Goal: Task Accomplishment & Management: Use online tool/utility

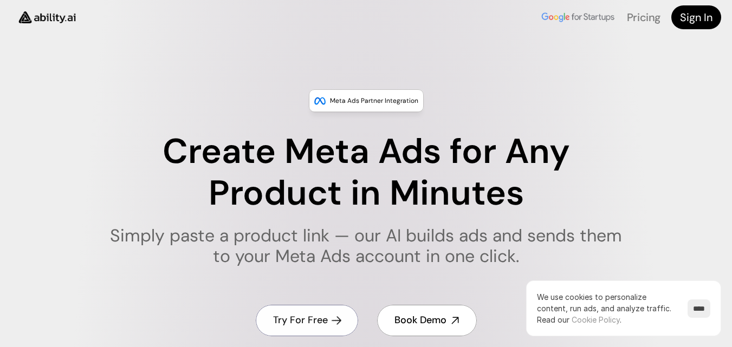
click at [281, 325] on h4 "Try For Free" at bounding box center [300, 321] width 55 height 14
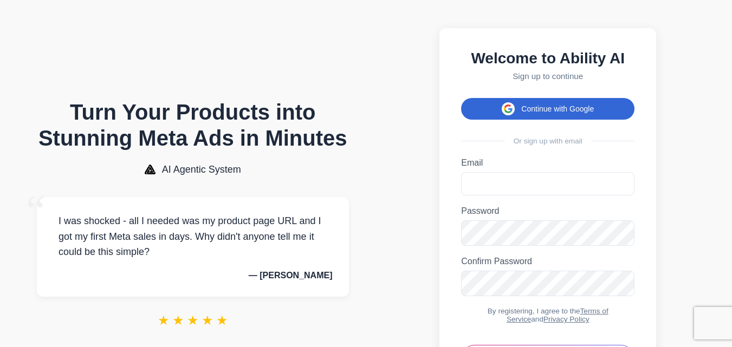
click at [540, 105] on button "Continue with Google" at bounding box center [547, 109] width 173 height 22
click at [540, 108] on button "Continue with Google" at bounding box center [547, 109] width 173 height 22
click at [539, 108] on button "Continue with Google" at bounding box center [547, 109] width 173 height 22
click at [541, 108] on button "Continue with Google" at bounding box center [547, 109] width 173 height 22
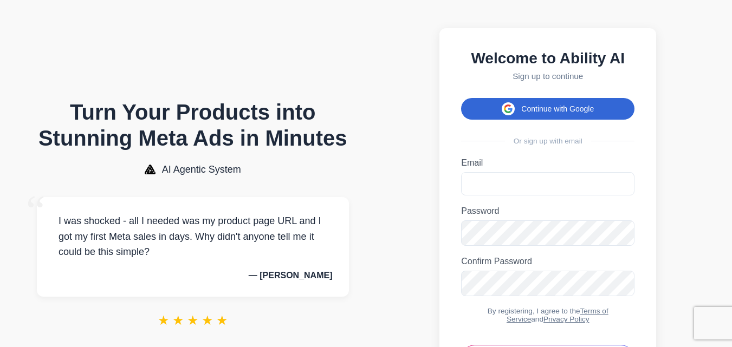
click at [541, 108] on button "Continue with Google" at bounding box center [547, 109] width 173 height 22
click at [553, 120] on button "Continue with Google" at bounding box center [547, 109] width 173 height 22
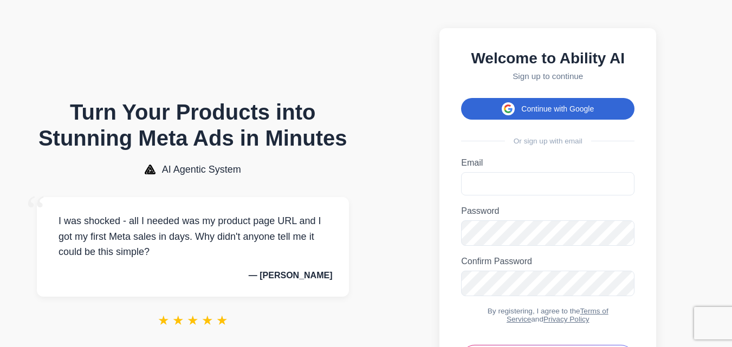
click at [461, 98] on button "Continue with Google" at bounding box center [547, 109] width 173 height 22
click at [525, 115] on button "Continue with Google" at bounding box center [547, 109] width 173 height 22
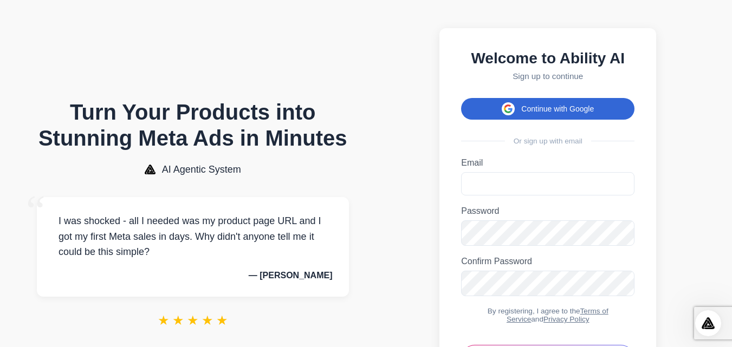
click at [525, 115] on button "Continue with Google" at bounding box center [547, 109] width 173 height 22
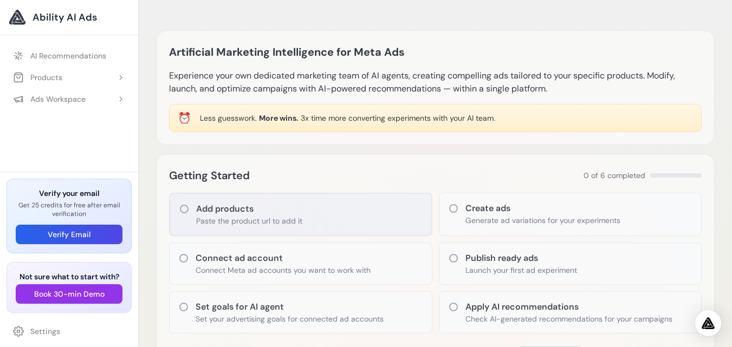
click at [189, 208] on icon at bounding box center [184, 209] width 11 height 11
click at [187, 212] on icon at bounding box center [184, 209] width 9 height 9
click at [184, 210] on icon at bounding box center [184, 209] width 11 height 11
click at [183, 205] on icon at bounding box center [184, 209] width 9 height 9
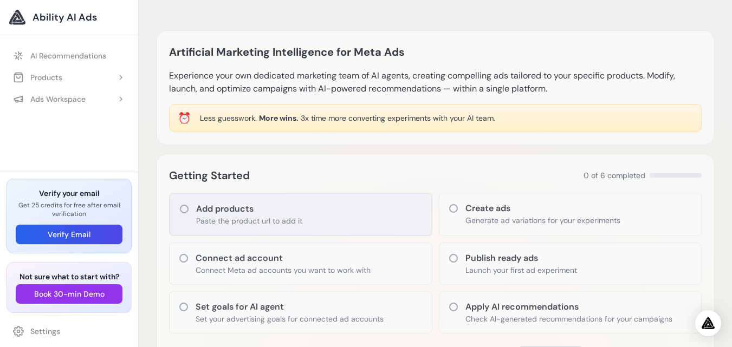
click at [183, 205] on icon at bounding box center [184, 209] width 9 height 9
click at [181, 206] on icon at bounding box center [184, 209] width 9 height 9
click at [180, 206] on icon at bounding box center [184, 209] width 11 height 11
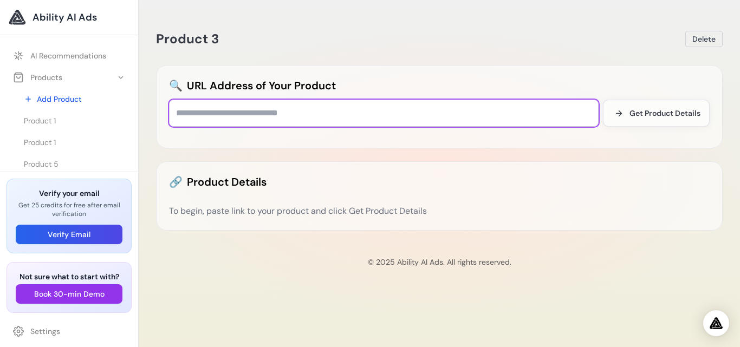
click at [242, 112] on input "text" at bounding box center [384, 113] width 430 height 27
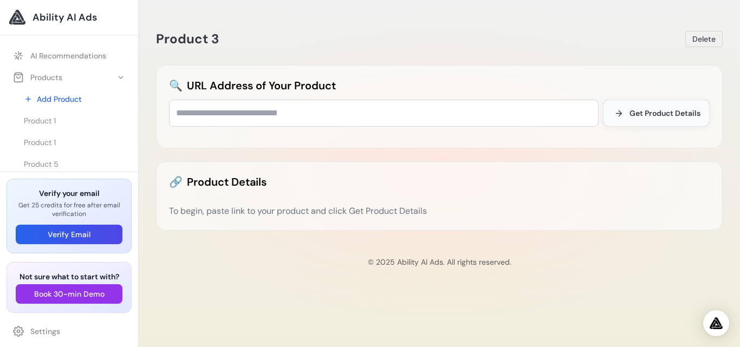
click at [685, 115] on span "Get Product Details" at bounding box center [665, 113] width 71 height 11
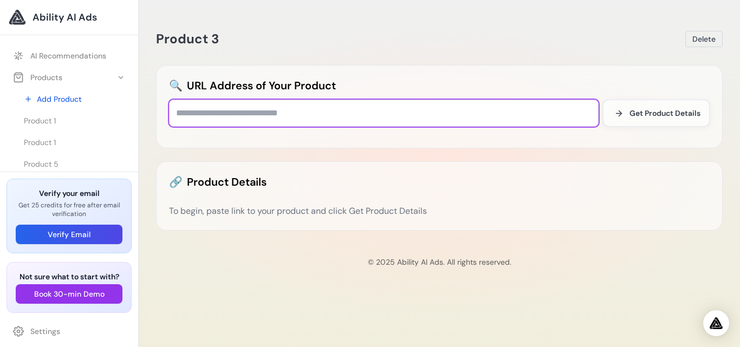
click at [230, 117] on input "text" at bounding box center [384, 113] width 430 height 27
type input "*****"
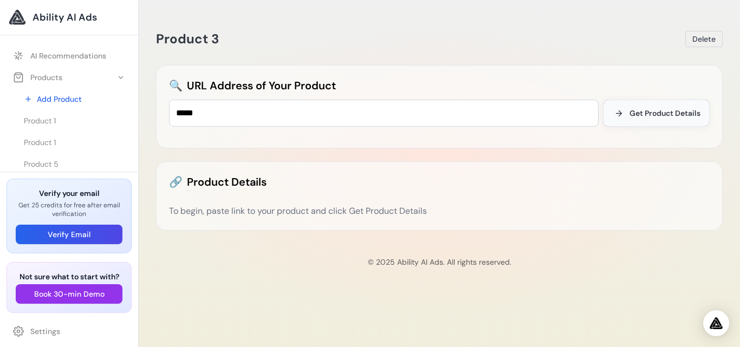
click at [679, 116] on span "Get Product Details" at bounding box center [665, 113] width 71 height 11
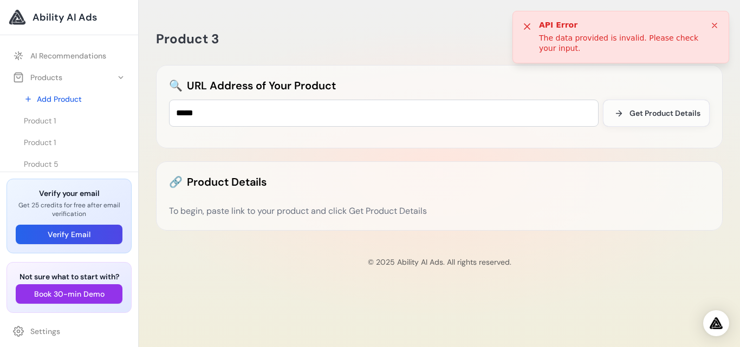
click at [716, 22] on icon at bounding box center [715, 25] width 9 height 9
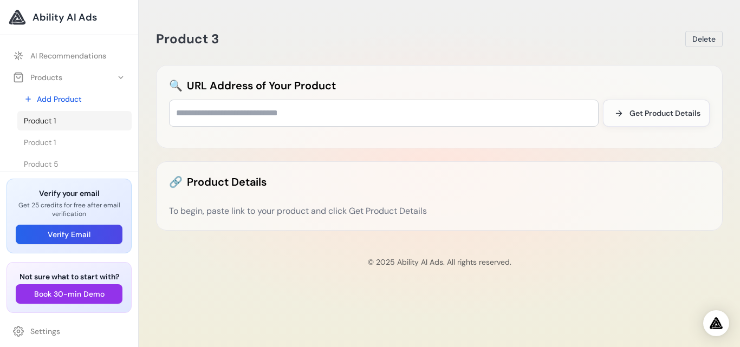
click at [48, 114] on link "Product 1" at bounding box center [74, 121] width 114 height 20
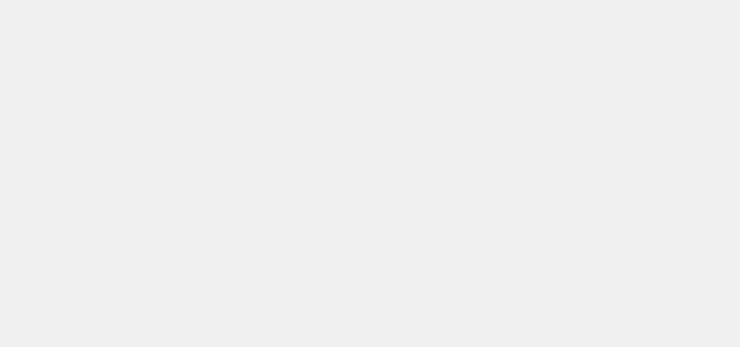
click at [48, 56] on body at bounding box center [370, 173] width 740 height 347
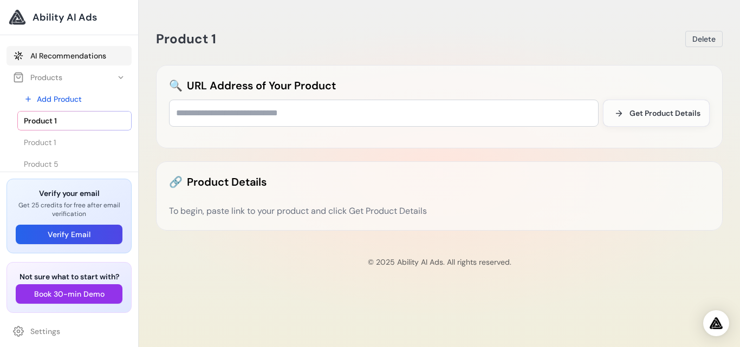
click at [50, 58] on link "AI Recommendations" at bounding box center [69, 56] width 125 height 20
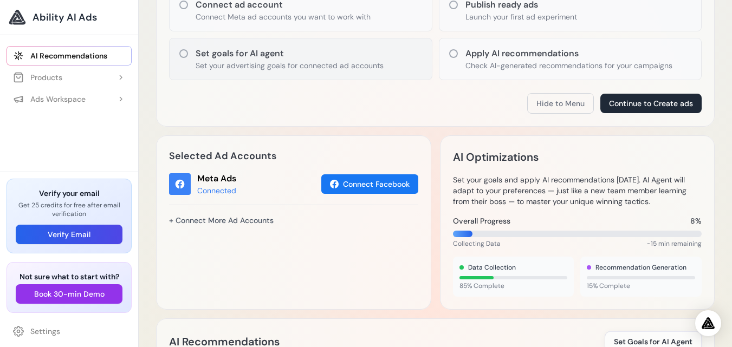
scroll to position [260, 0]
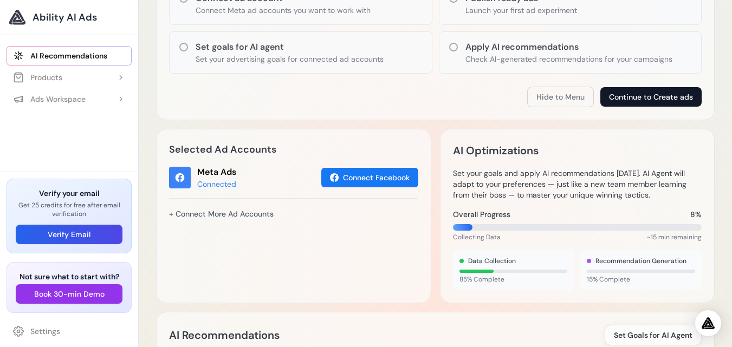
click at [672, 98] on button "Continue to Create ads" at bounding box center [651, 97] width 101 height 20
click at [671, 98] on button "Continue to Create ads" at bounding box center [651, 97] width 101 height 20
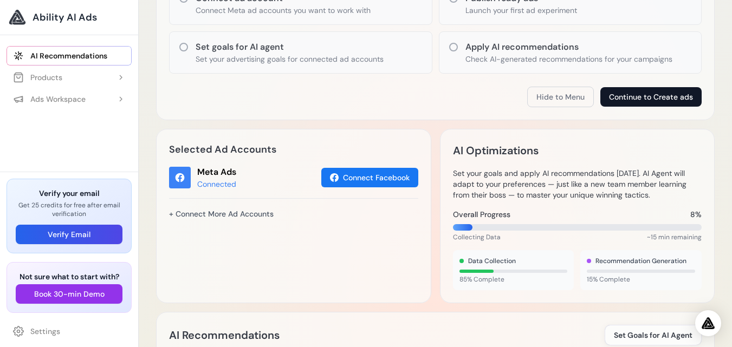
click at [671, 98] on button "Continue to Create ads" at bounding box center [651, 97] width 101 height 20
click at [670, 98] on button "Continue to Create ads" at bounding box center [651, 97] width 101 height 20
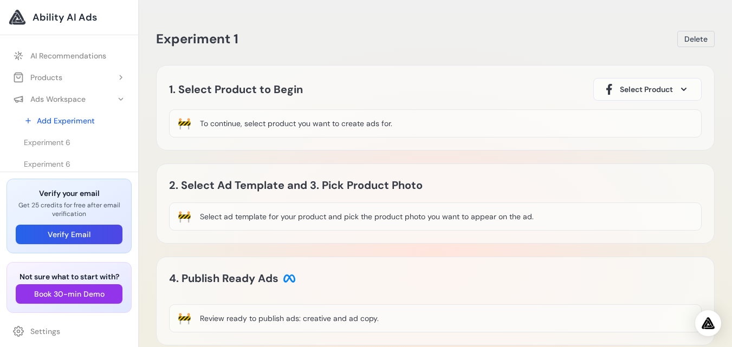
click at [399, 121] on div "🚧 To continue, select product you want to create ads for." at bounding box center [435, 123] width 533 height 28
click at [281, 221] on div "Select ad template for your product and pick the product photo you want to appe…" at bounding box center [367, 216] width 334 height 11
click at [213, 212] on div "Select ad template for your product and pick the product photo you want to appe…" at bounding box center [367, 216] width 334 height 11
click at [188, 217] on div "🚧" at bounding box center [185, 216] width 14 height 15
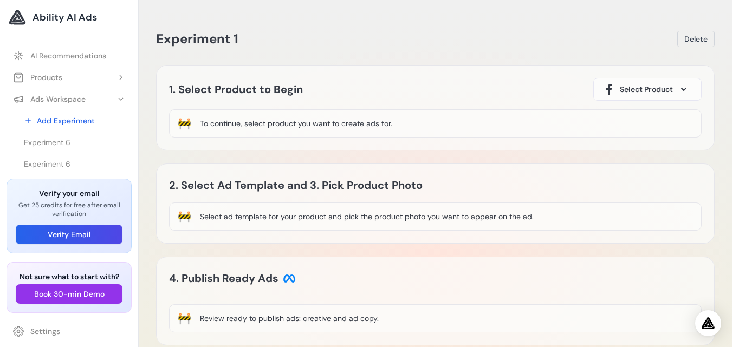
click at [188, 217] on div "🚧" at bounding box center [185, 216] width 14 height 15
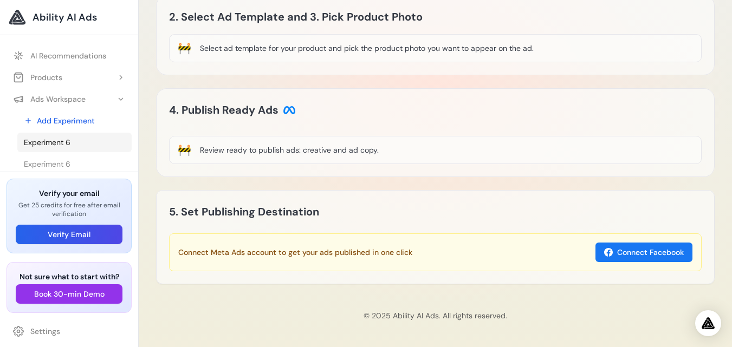
click at [48, 139] on span "Experiment 6" at bounding box center [47, 142] width 47 height 11
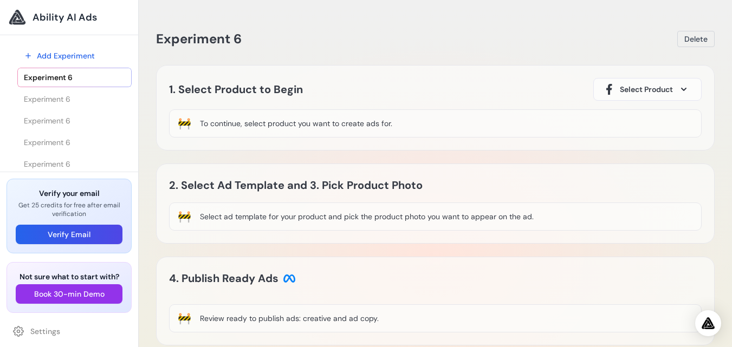
scroll to position [72, 0]
click at [134, 272] on div "Verify your email Get 25 credits for free after email verification Verify Email…" at bounding box center [69, 260] width 138 height 176
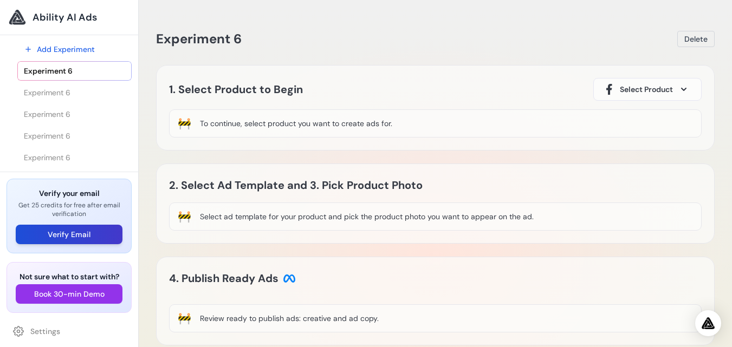
click at [59, 236] on button "Verify Email" at bounding box center [69, 235] width 107 height 20
click at [461, 48] on div "Experiment 6 [GEOGRAPHIC_DATA] Loading Experiment Processing experiment data...…" at bounding box center [435, 239] width 576 height 453
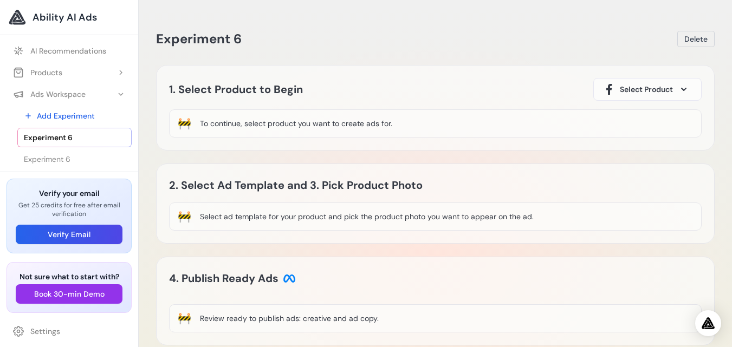
scroll to position [0, 0]
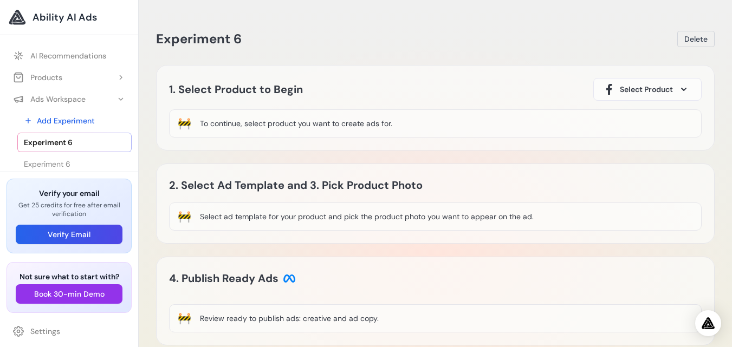
click at [402, 122] on div "🚧 To continue, select product you want to create ads for." at bounding box center [435, 123] width 533 height 28
click at [393, 118] on div "🚧 To continue, select product you want to create ads for." at bounding box center [435, 123] width 533 height 28
click at [393, 128] on div "🚧 To continue, select product you want to create ads for." at bounding box center [435, 123] width 533 height 28
click at [392, 121] on div "To continue, select product you want to create ads for." at bounding box center [296, 123] width 192 height 11
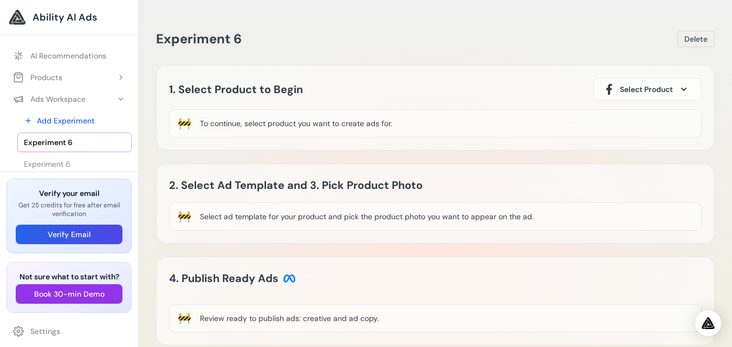
click at [392, 121] on div "To continue, select product you want to create ads for." at bounding box center [296, 123] width 192 height 11
click at [390, 118] on div "To continue, select product you want to create ads for." at bounding box center [296, 123] width 192 height 11
click at [390, 118] on div "🚧 To continue, select product you want to create ads for." at bounding box center [435, 123] width 533 height 28
click at [397, 130] on div "🚧 To continue, select product you want to create ads for." at bounding box center [435, 123] width 533 height 28
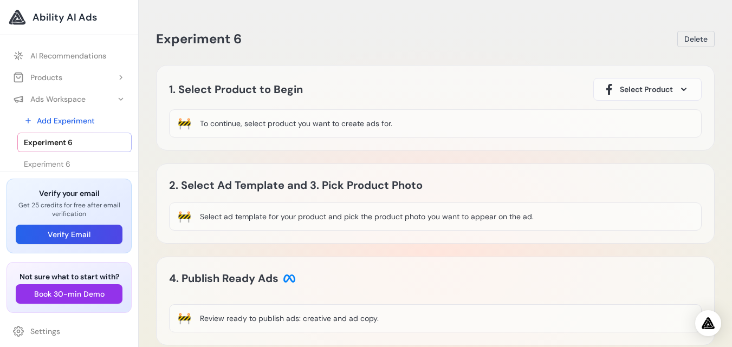
click at [395, 117] on div "🚧 To continue, select product you want to create ads for." at bounding box center [435, 123] width 533 height 28
click at [396, 121] on div "🚧 To continue, select product you want to create ads for." at bounding box center [435, 123] width 533 height 28
click at [267, 122] on div "To continue, select product you want to create ads for." at bounding box center [296, 123] width 192 height 11
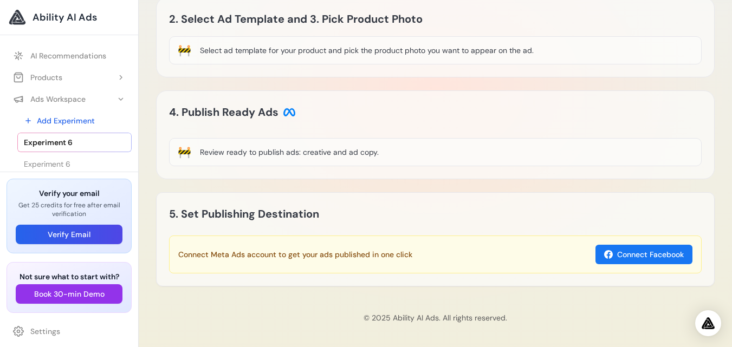
scroll to position [169, 0]
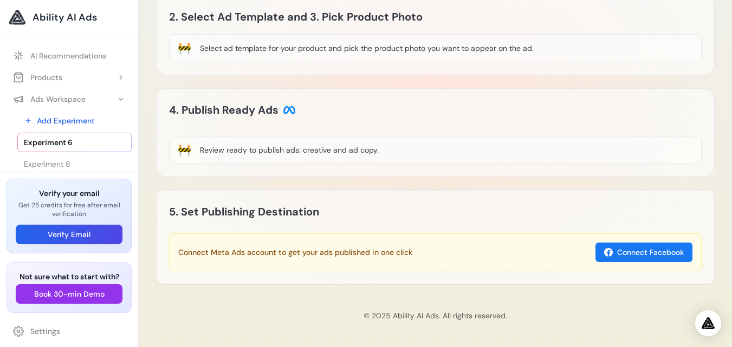
click at [281, 152] on div "Review ready to publish ads: creative and ad copy." at bounding box center [289, 150] width 179 height 11
click at [406, 146] on div "🚧 Review ready to publish ads: creative and ad copy." at bounding box center [435, 150] width 533 height 28
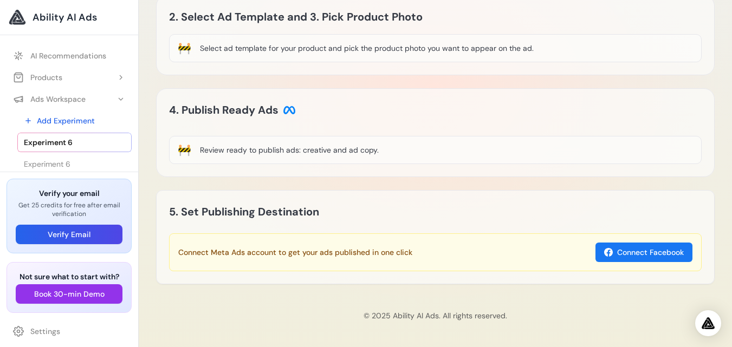
click at [379, 154] on div "🚧 Review ready to publish ads: creative and ad copy." at bounding box center [435, 150] width 533 height 28
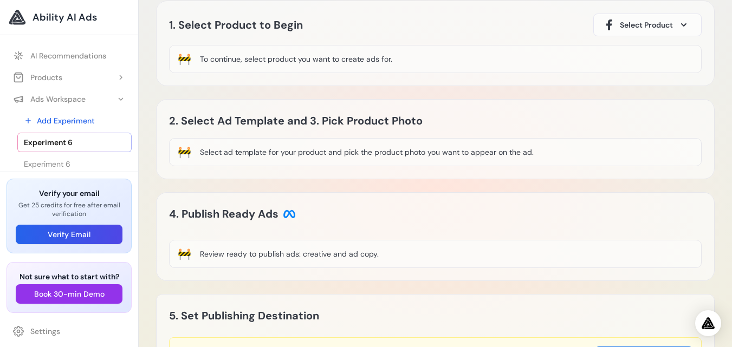
scroll to position [0, 0]
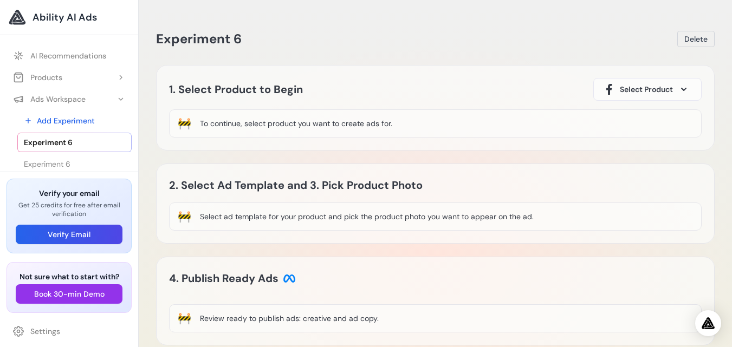
click at [336, 123] on div "To continue, select product you want to create ads for." at bounding box center [296, 123] width 192 height 11
click at [201, 116] on div "🚧 To continue, select product you want to create ads for." at bounding box center [435, 123] width 533 height 28
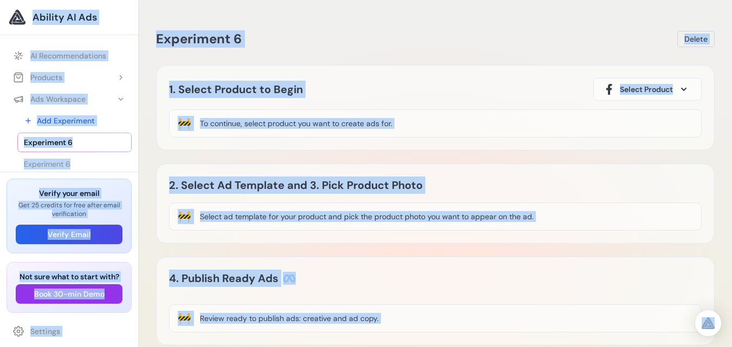
click at [200, 115] on div "🚧 To continue, select product you want to create ads for." at bounding box center [435, 123] width 533 height 28
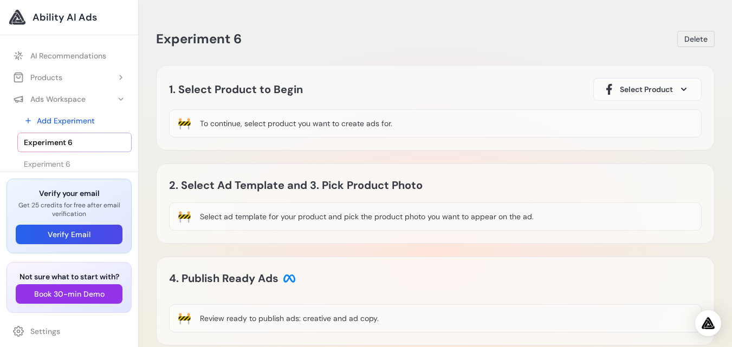
click at [335, 116] on div "🚧 To continue, select product you want to create ads for." at bounding box center [435, 123] width 533 height 28
drag, startPoint x: 387, startPoint y: 122, endPoint x: 184, endPoint y: 126, distance: 203.3
click at [184, 126] on div "🚧 To continue, select product you want to create ads for." at bounding box center [435, 123] width 533 height 28
click at [417, 83] on div "1. Select Product to Begin Select Product" at bounding box center [435, 89] width 533 height 23
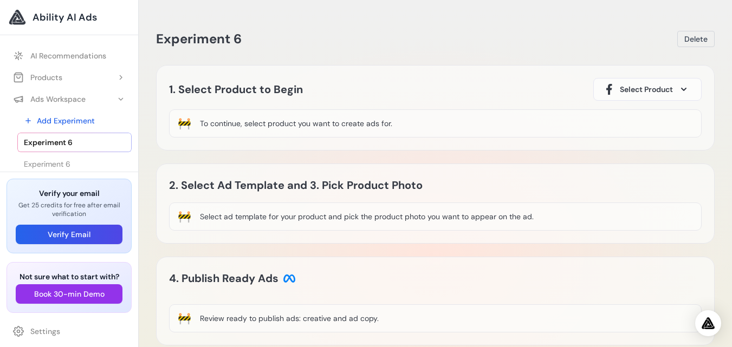
click at [417, 83] on div "1. Select Product to Begin Select Product" at bounding box center [435, 89] width 533 height 23
click at [689, 84] on span at bounding box center [683, 89] width 13 height 13
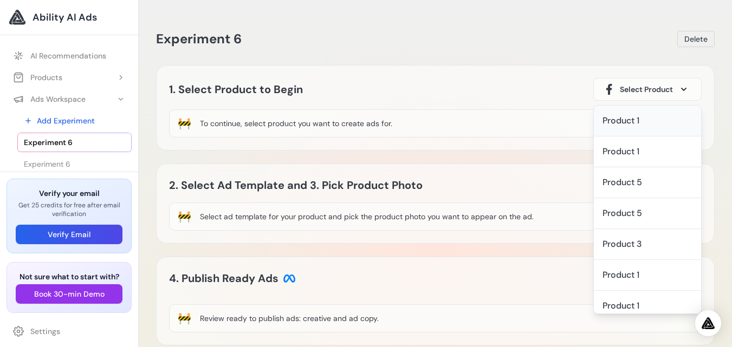
click at [644, 129] on div "Product 1" at bounding box center [647, 121] width 107 height 31
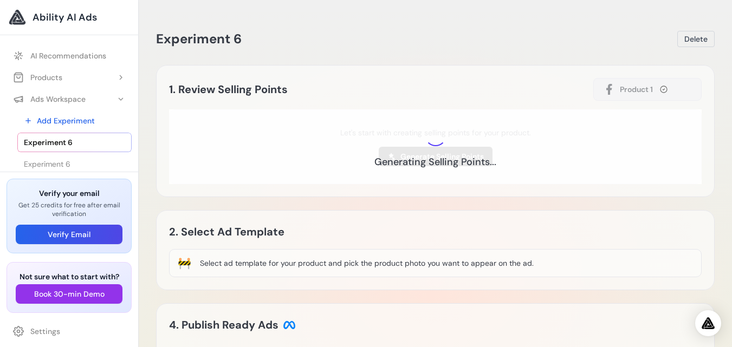
click at [447, 214] on div "2. Select Ad Template Image Video Coming Soon 🚧 Select ad template for your pro…" at bounding box center [435, 250] width 559 height 80
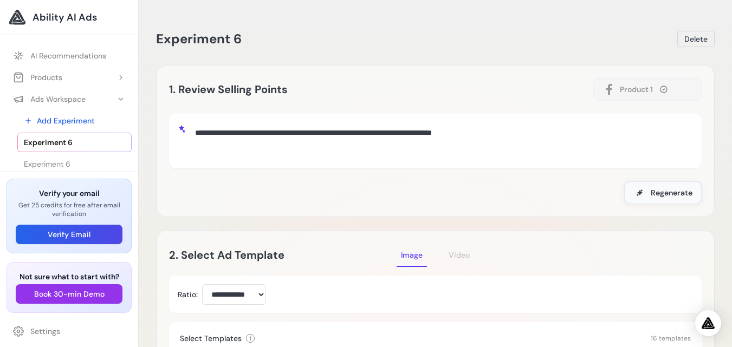
click at [682, 193] on span "Regenerate" at bounding box center [672, 193] width 42 height 11
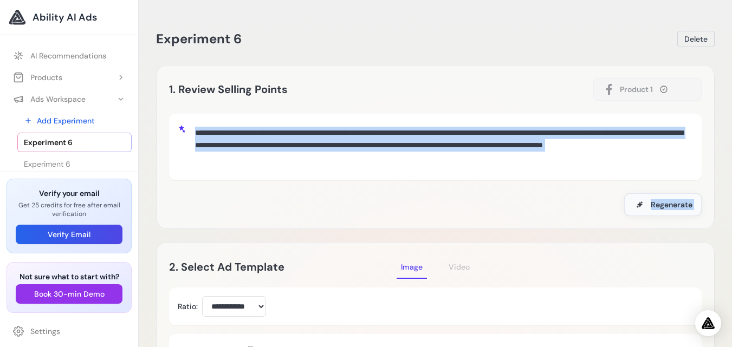
click at [670, 203] on span "Regenerate" at bounding box center [672, 204] width 42 height 11
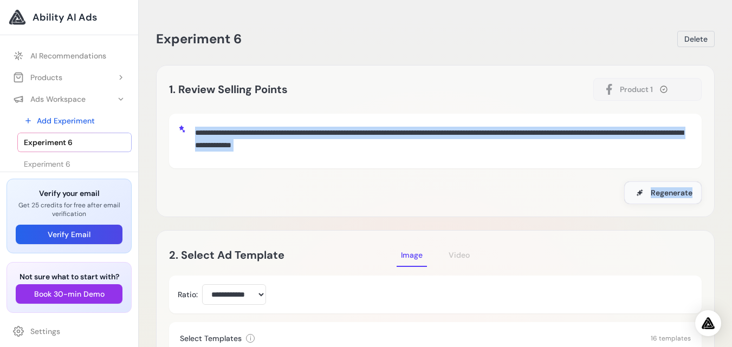
click at [686, 191] on span "Regenerate" at bounding box center [672, 193] width 42 height 11
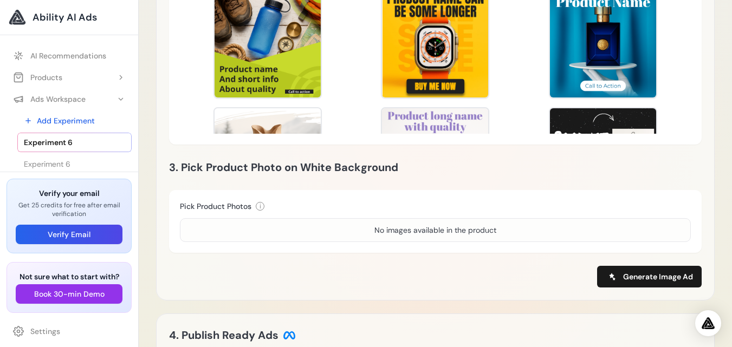
scroll to position [390, 0]
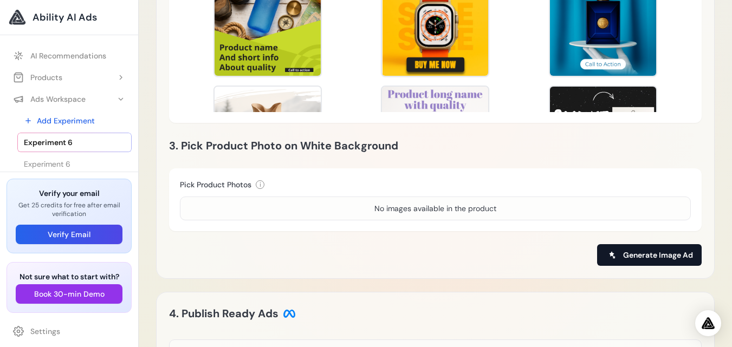
click at [682, 254] on span "Generate Image Ad" at bounding box center [658, 255] width 70 height 11
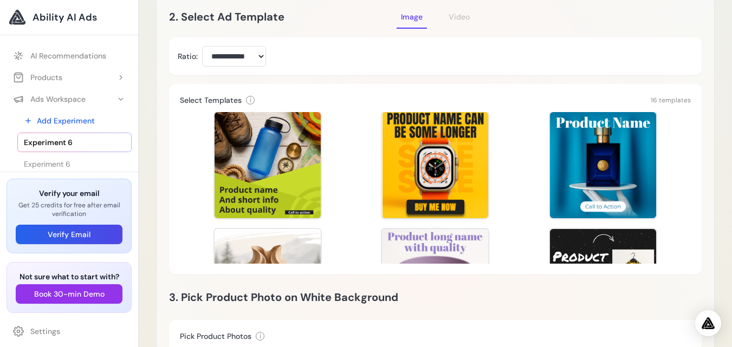
scroll to position [0, 0]
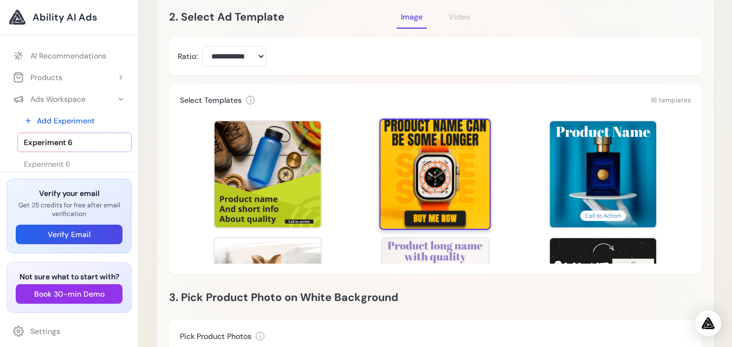
click at [451, 125] on div at bounding box center [436, 175] width 112 height 112
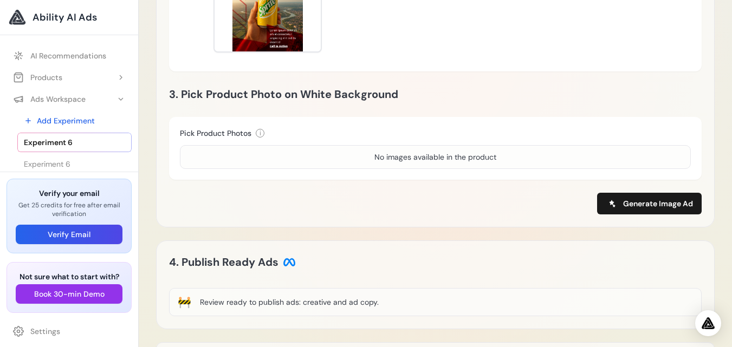
scroll to position [499, 0]
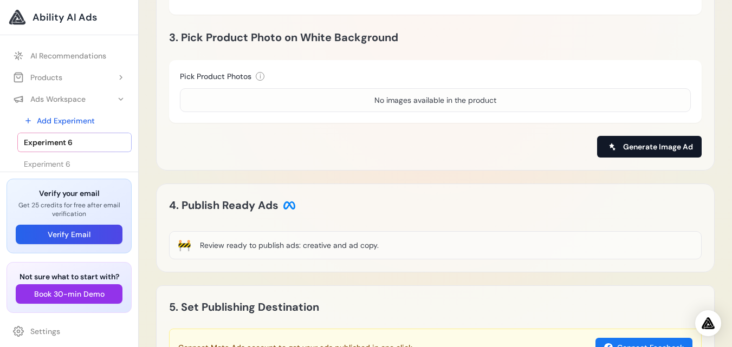
click at [648, 148] on span "Generate Image Ad" at bounding box center [658, 146] width 70 height 11
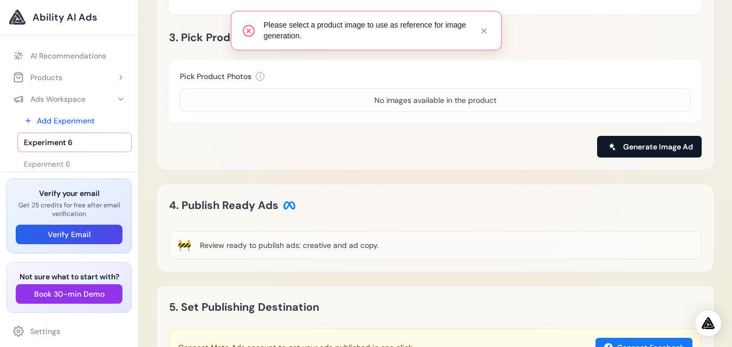
click at [647, 148] on span "Generate Image Ad" at bounding box center [658, 146] width 70 height 11
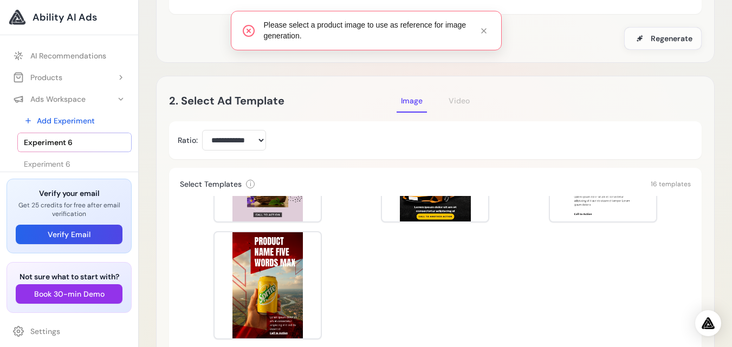
scroll to position [152, 0]
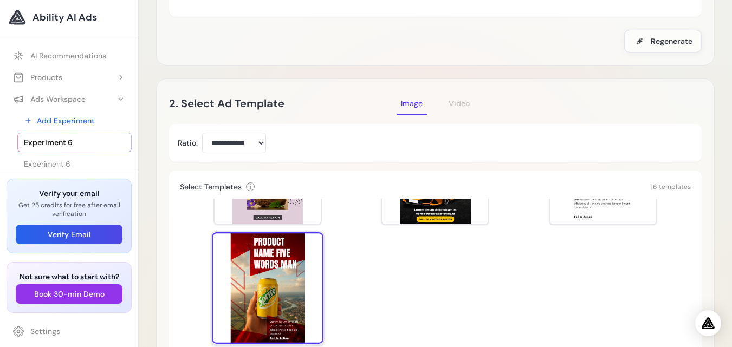
click at [312, 327] on div at bounding box center [268, 289] width 112 height 112
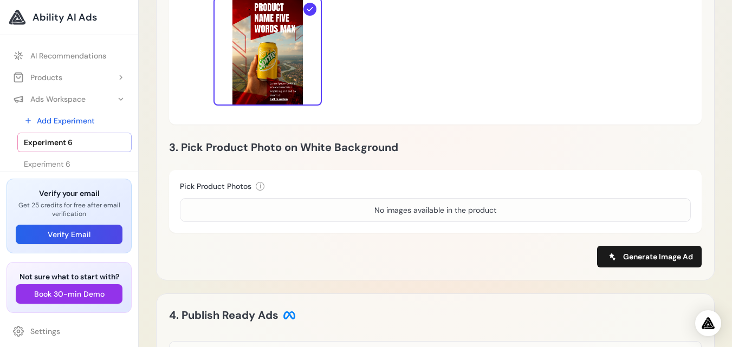
scroll to position [390, 0]
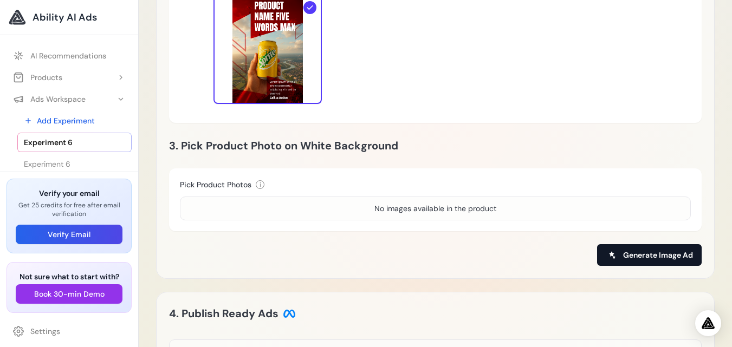
click at [639, 254] on span "Generate Image Ad" at bounding box center [658, 255] width 70 height 11
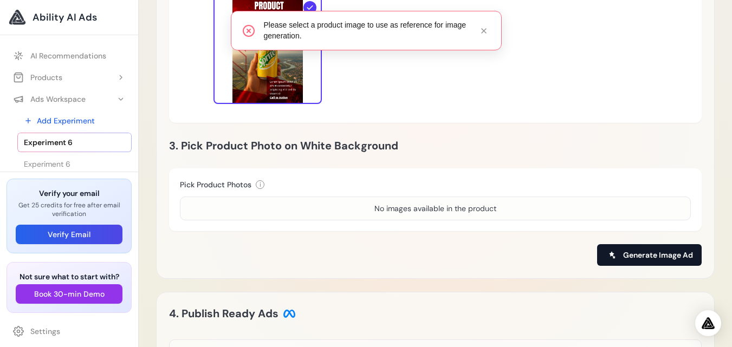
click at [637, 254] on span "Generate Image Ad" at bounding box center [658, 255] width 70 height 11
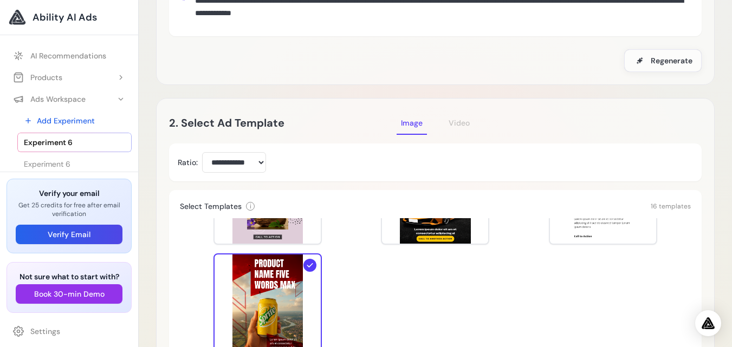
scroll to position [217, 0]
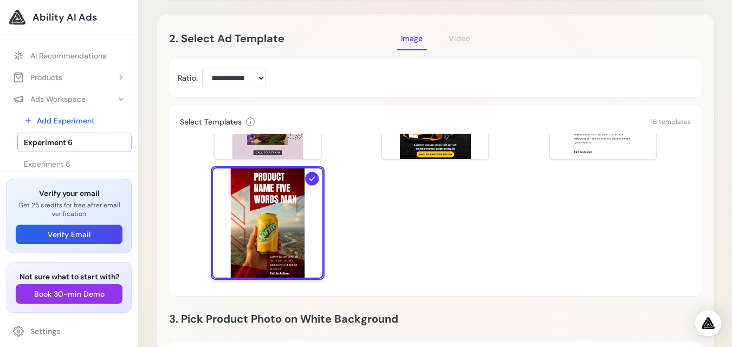
click at [254, 263] on div at bounding box center [268, 223] width 112 height 112
click at [254, 262] on div at bounding box center [268, 223] width 112 height 112
click at [253, 262] on div at bounding box center [268, 223] width 112 height 112
click at [315, 184] on div at bounding box center [268, 223] width 112 height 112
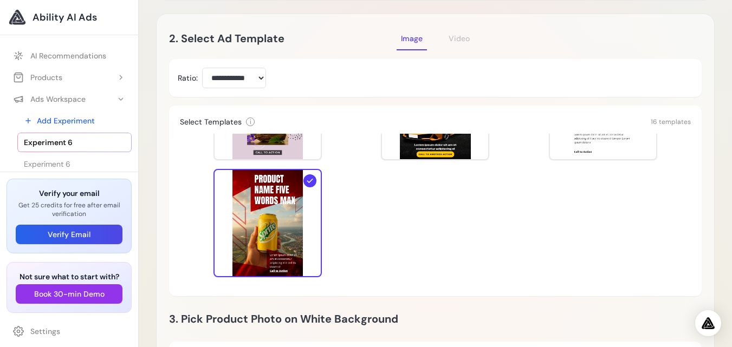
click at [362, 193] on div "Template Preview Template Preview Template Preview Template Preview Template Pr…" at bounding box center [435, 210] width 511 height 152
click at [359, 193] on div "Template Preview Template Preview Template Preview Template Preview Template Pr…" at bounding box center [435, 210] width 511 height 152
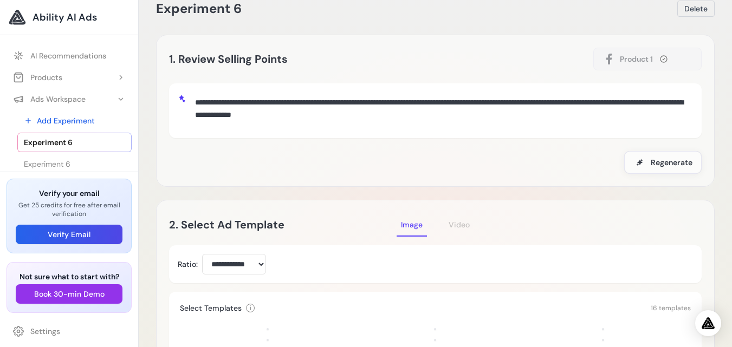
scroll to position [0, 0]
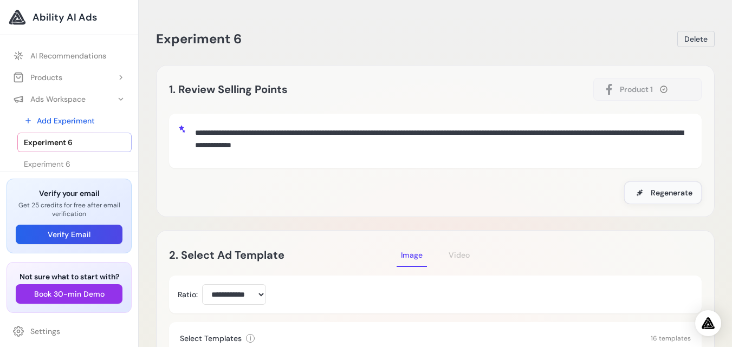
click at [687, 190] on span "Regenerate" at bounding box center [672, 193] width 42 height 11
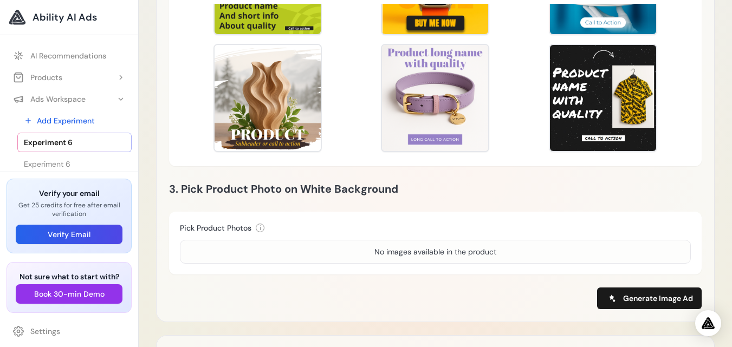
scroll to position [87, 0]
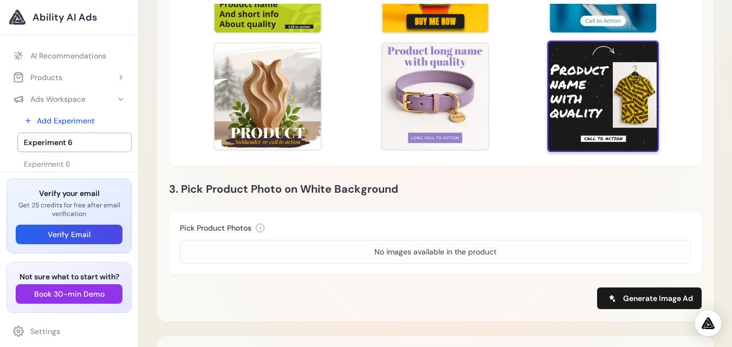
click at [583, 56] on div at bounding box center [603, 97] width 112 height 112
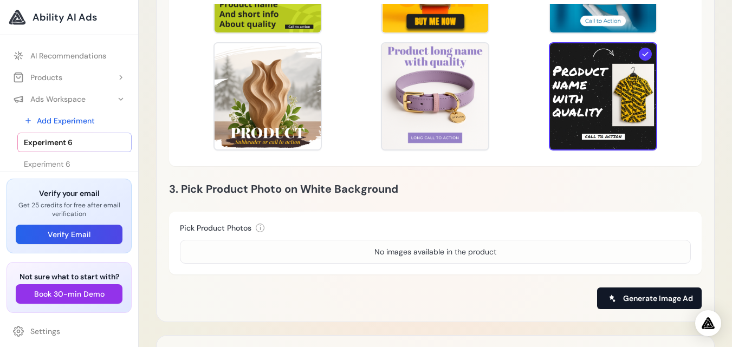
click at [661, 294] on span "Generate Image Ad" at bounding box center [658, 298] width 70 height 11
click at [233, 246] on div "No images available in the product" at bounding box center [435, 252] width 511 height 24
click at [232, 246] on div "No images available in the product" at bounding box center [435, 252] width 511 height 24
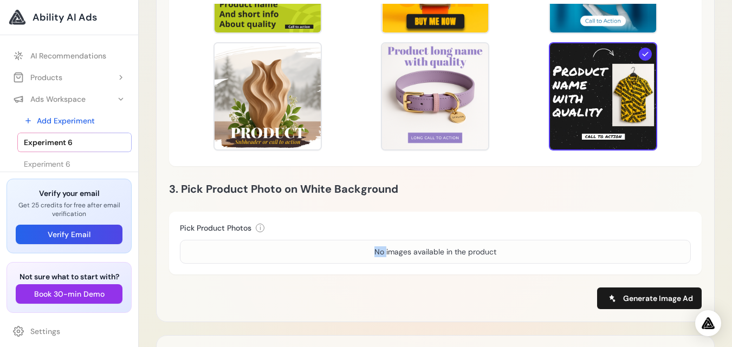
click at [232, 246] on div "No images available in the product" at bounding box center [435, 252] width 511 height 24
click at [231, 244] on div "No images available in the product" at bounding box center [435, 252] width 511 height 24
click at [626, 302] on span "Generate Image Ad" at bounding box center [658, 298] width 70 height 11
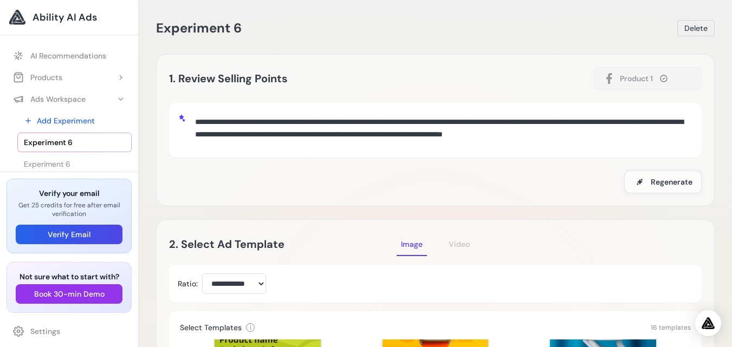
scroll to position [0, 0]
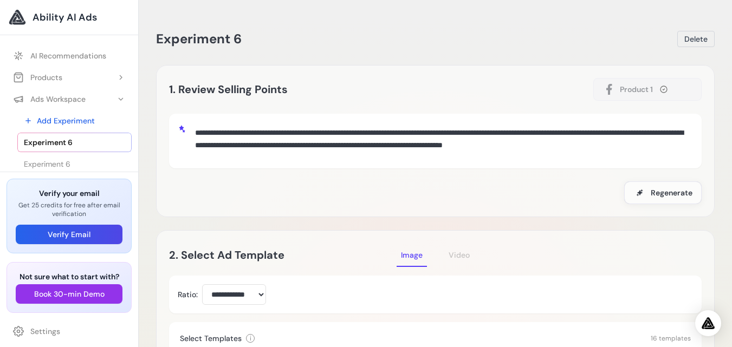
click at [653, 84] on span "Product 1" at bounding box center [636, 89] width 33 height 11
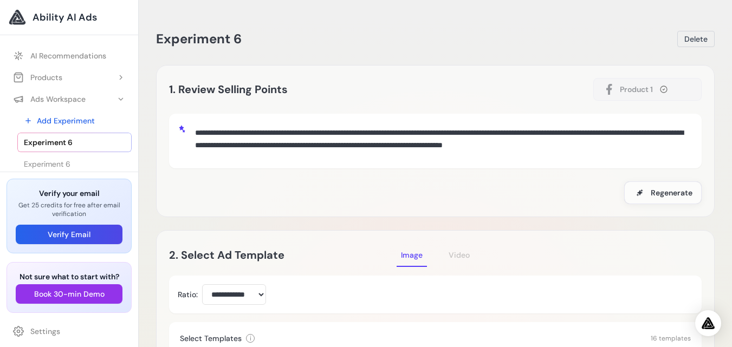
click at [564, 253] on div "2. Select Ad Template Image Video Coming Soon" at bounding box center [435, 255] width 533 height 24
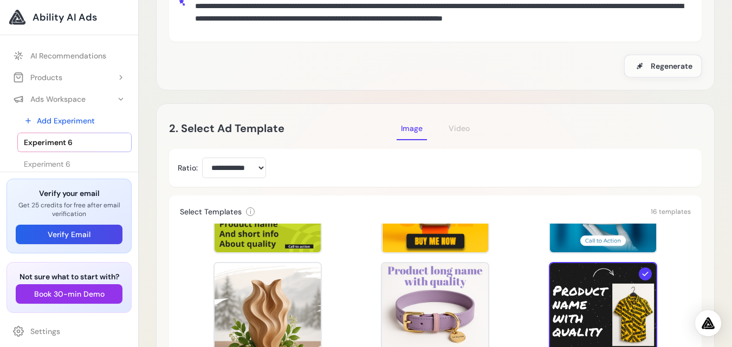
scroll to position [130, 0]
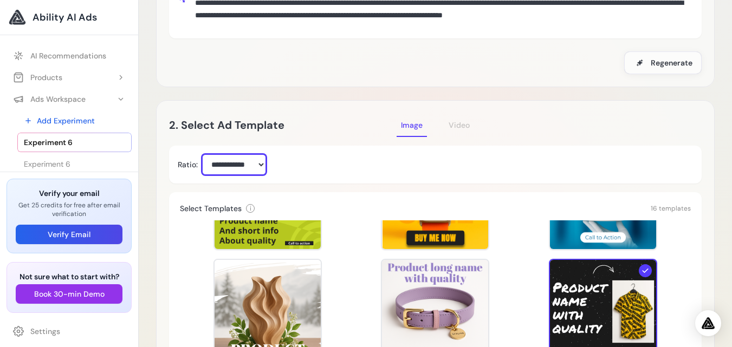
click at [261, 160] on select "**********" at bounding box center [234, 164] width 64 height 21
click at [202, 154] on select "**********" at bounding box center [234, 164] width 64 height 21
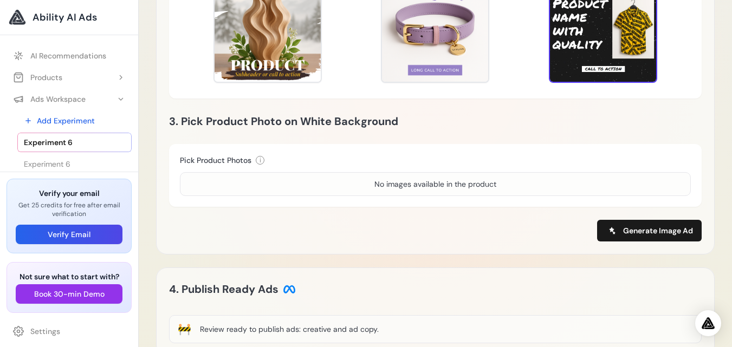
scroll to position [434, 0]
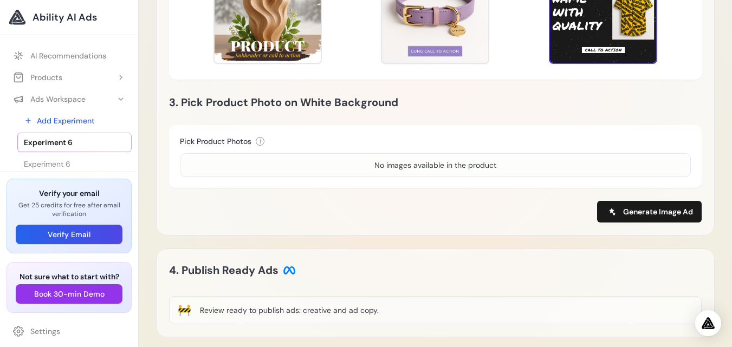
click at [217, 311] on div "Review ready to publish ads: creative and ad copy." at bounding box center [289, 310] width 179 height 11
click at [236, 263] on h2 "4. Publish Ready Ads" at bounding box center [232, 270] width 127 height 17
click at [266, 160] on div "No images available in the product" at bounding box center [435, 165] width 511 height 24
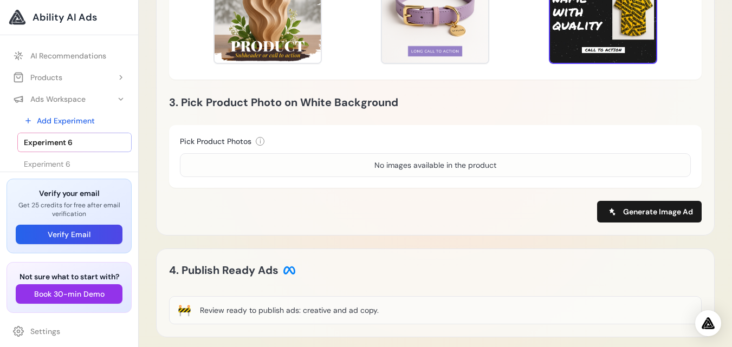
click at [216, 139] on h3 "Pick Product Photos" at bounding box center [216, 141] width 72 height 11
click at [67, 80] on button "Products" at bounding box center [69, 78] width 125 height 20
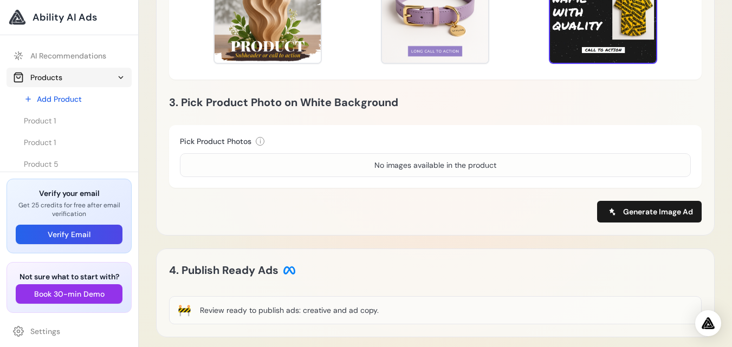
click at [63, 79] on button "Products" at bounding box center [69, 78] width 125 height 20
click at [63, 78] on button "Products" at bounding box center [69, 78] width 125 height 20
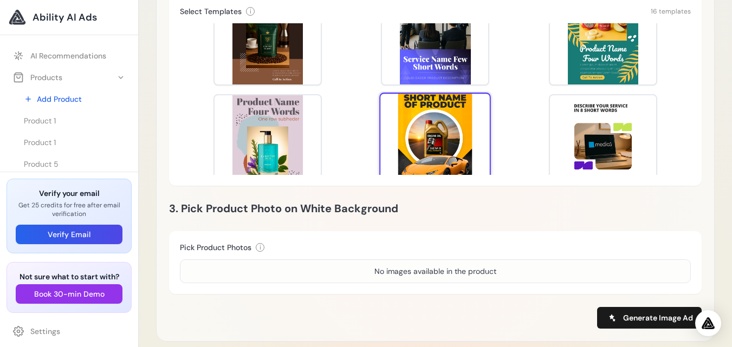
click at [418, 149] on div at bounding box center [436, 149] width 112 height 112
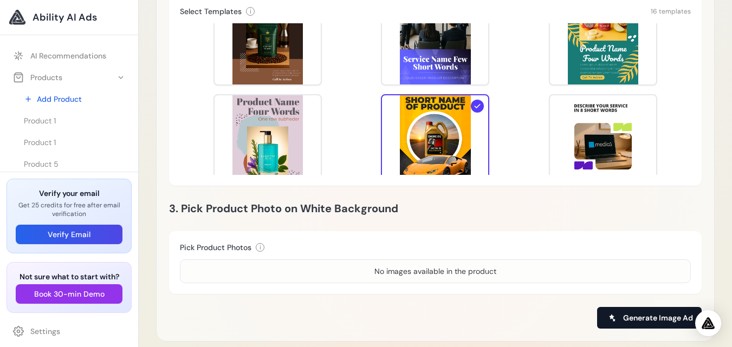
click at [625, 324] on button "Generate Image Ad" at bounding box center [649, 318] width 105 height 22
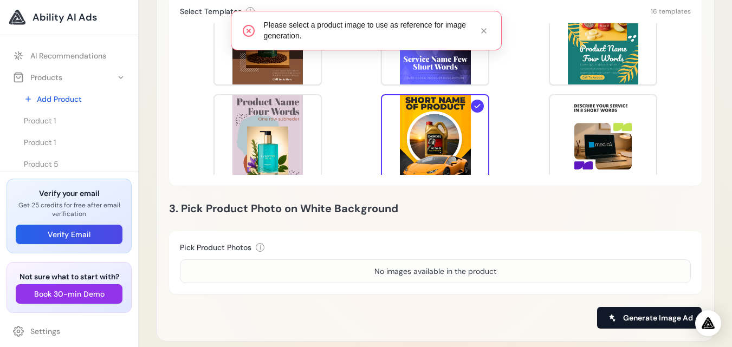
click at [627, 318] on span "Generate Image Ad" at bounding box center [658, 318] width 70 height 11
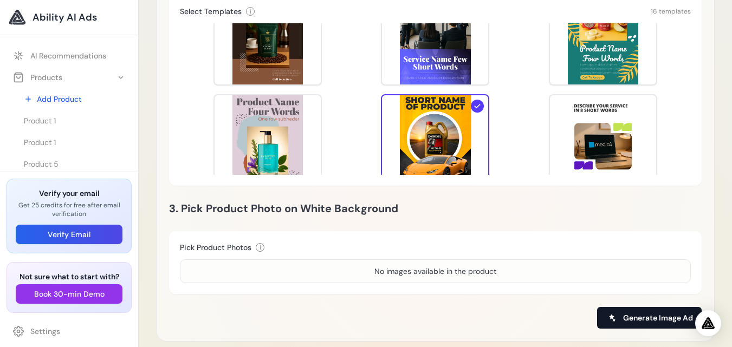
click at [638, 312] on button "Generate Image Ad" at bounding box center [649, 318] width 105 height 22
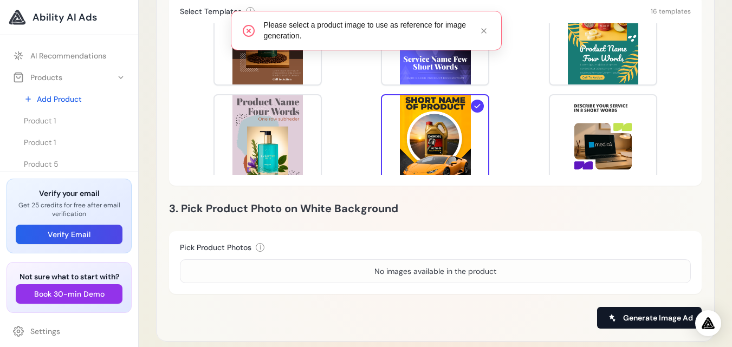
click at [638, 312] on button "Generate Image Ad" at bounding box center [649, 318] width 105 height 22
click at [635, 311] on button "Generate Image Ad" at bounding box center [649, 318] width 105 height 22
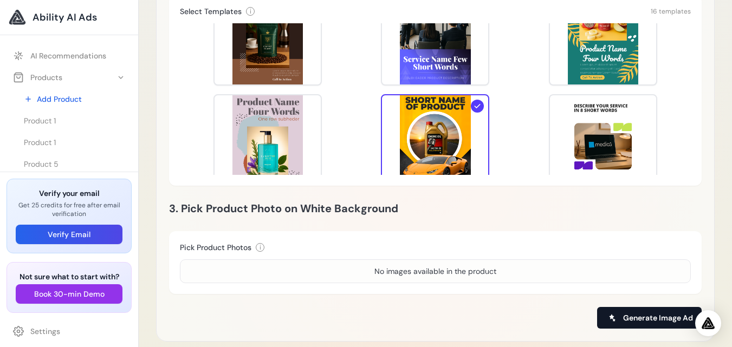
click at [653, 317] on span "Generate Image Ad" at bounding box center [658, 318] width 70 height 11
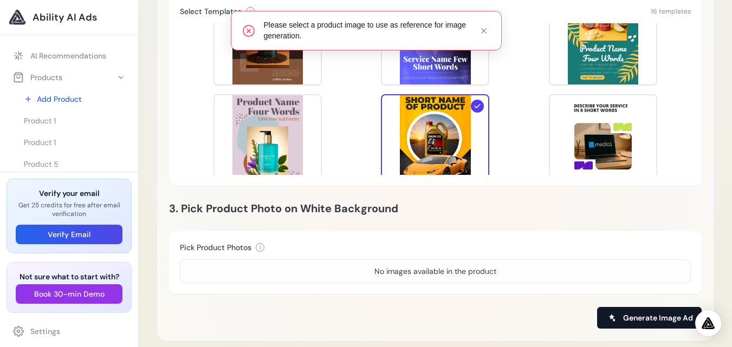
click at [653, 317] on span "Generate Image Ad" at bounding box center [658, 318] width 70 height 11
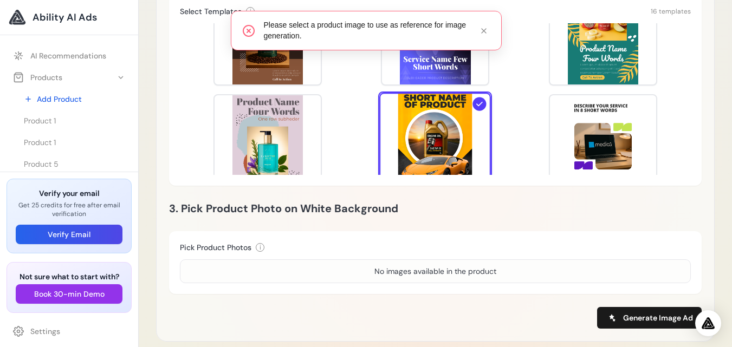
click at [441, 141] on div at bounding box center [436, 149] width 112 height 112
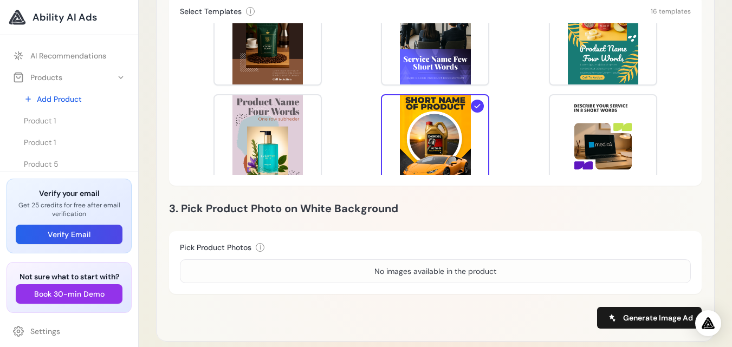
click at [525, 212] on h2 "3. Pick Product Photo on White Background" at bounding box center [435, 208] width 533 height 17
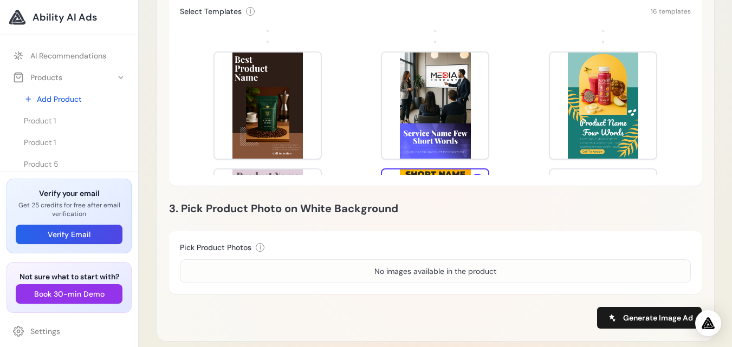
scroll to position [0, 0]
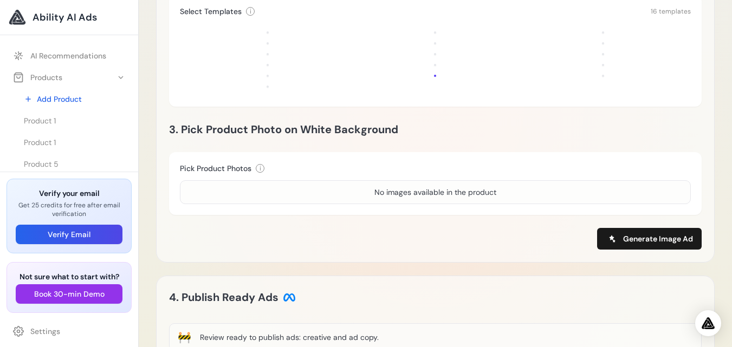
click at [627, 44] on div "Template Preview Template Preview Template Preview Template Preview Template Pr…" at bounding box center [435, 59] width 511 height 73
click at [675, 233] on button "Generate Image Ad" at bounding box center [649, 239] width 105 height 22
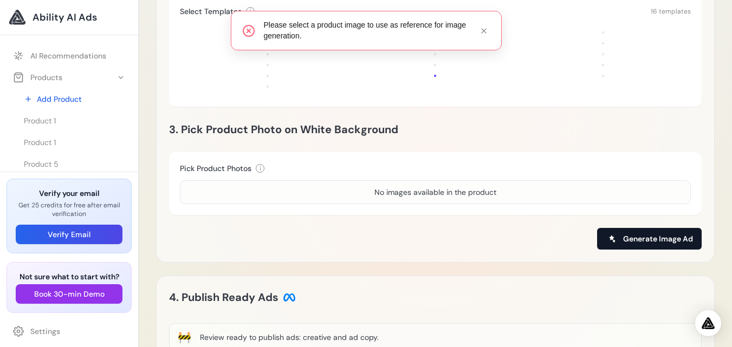
click at [676, 241] on span "Generate Image Ad" at bounding box center [658, 239] width 70 height 11
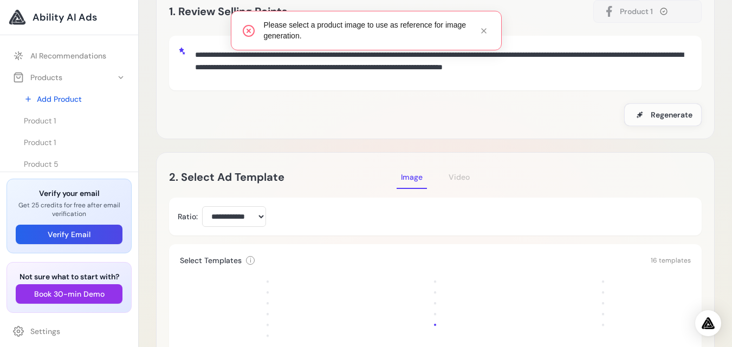
scroll to position [67, 0]
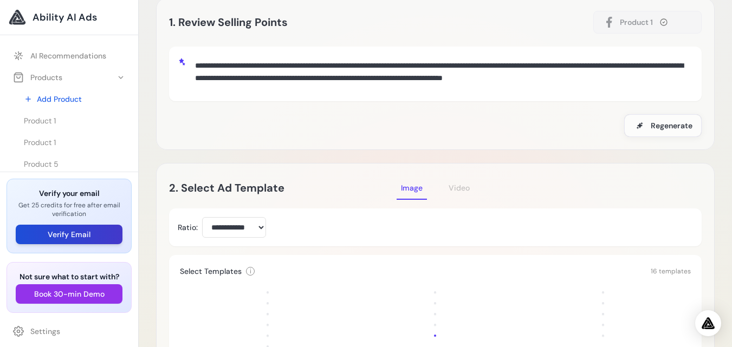
click at [74, 232] on button "Verify Email" at bounding box center [69, 235] width 107 height 20
click at [73, 232] on button "Verify Email" at bounding box center [69, 235] width 107 height 20
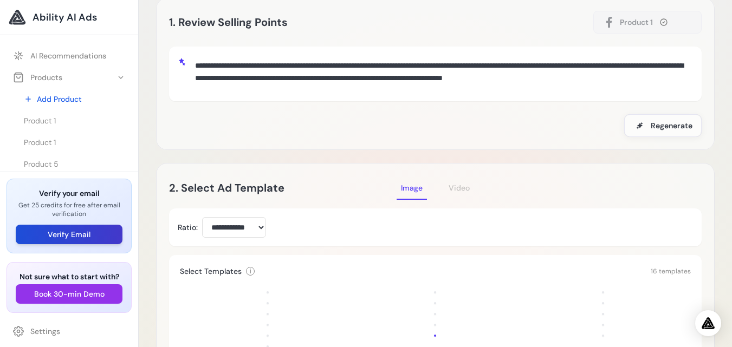
click at [73, 232] on button "Verify Email" at bounding box center [69, 235] width 107 height 20
click at [72, 232] on button "Verify Email" at bounding box center [69, 235] width 107 height 20
click at [16, 225] on button "Verify Email" at bounding box center [69, 235] width 107 height 20
click at [463, 56] on textarea "**********" at bounding box center [442, 72] width 502 height 35
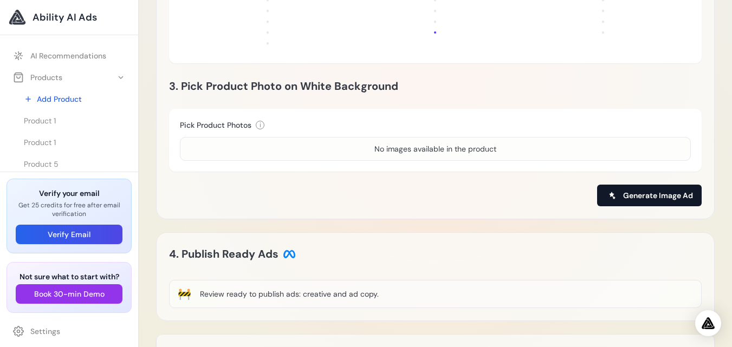
click at [653, 197] on span "Generate Image Ad" at bounding box center [658, 195] width 70 height 11
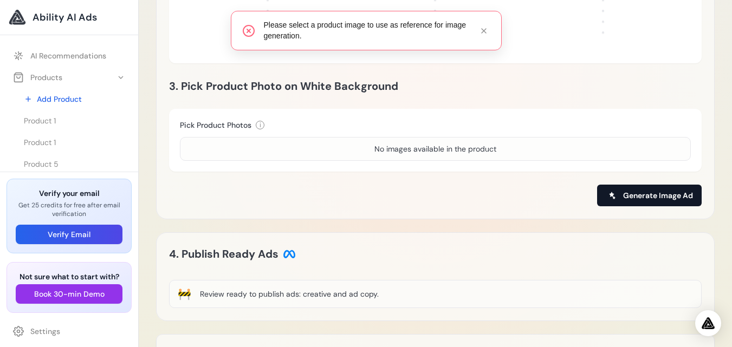
click at [653, 197] on span "Generate Image Ad" at bounding box center [658, 195] width 70 height 11
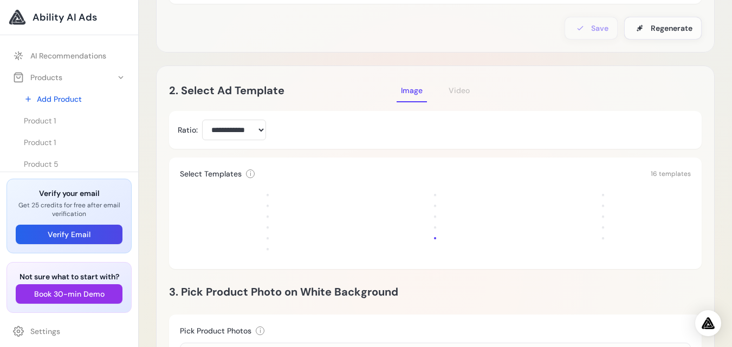
scroll to position [121, 0]
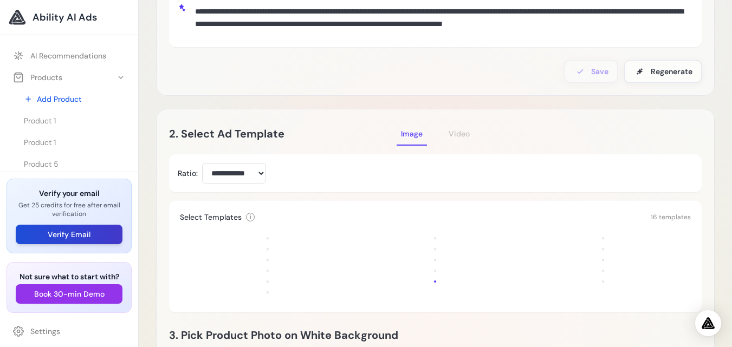
click at [81, 235] on button "Verify Email" at bounding box center [69, 235] width 107 height 20
click at [80, 235] on button "Verify Email" at bounding box center [69, 235] width 107 height 20
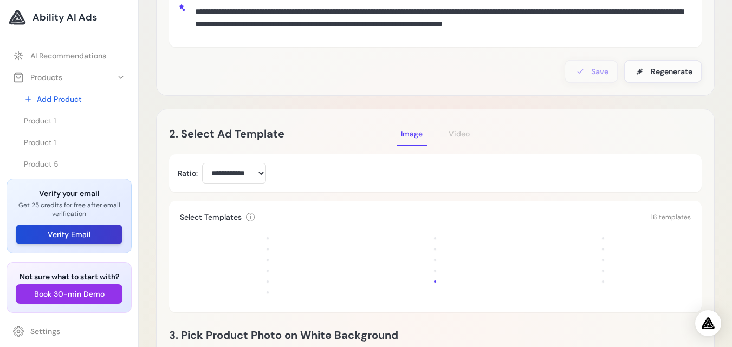
click at [80, 235] on button "Verify Email" at bounding box center [69, 235] width 107 height 20
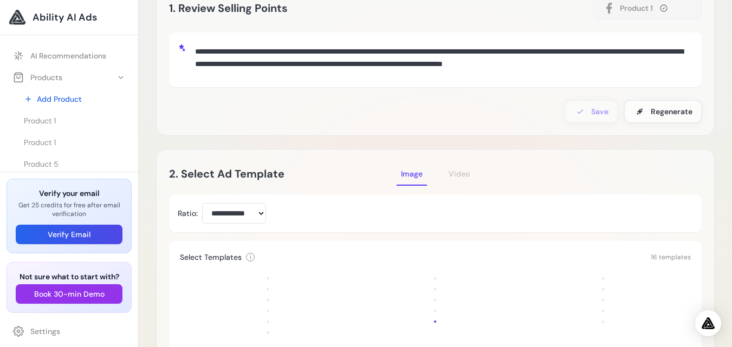
scroll to position [103, 0]
